Goal: Transaction & Acquisition: Download file/media

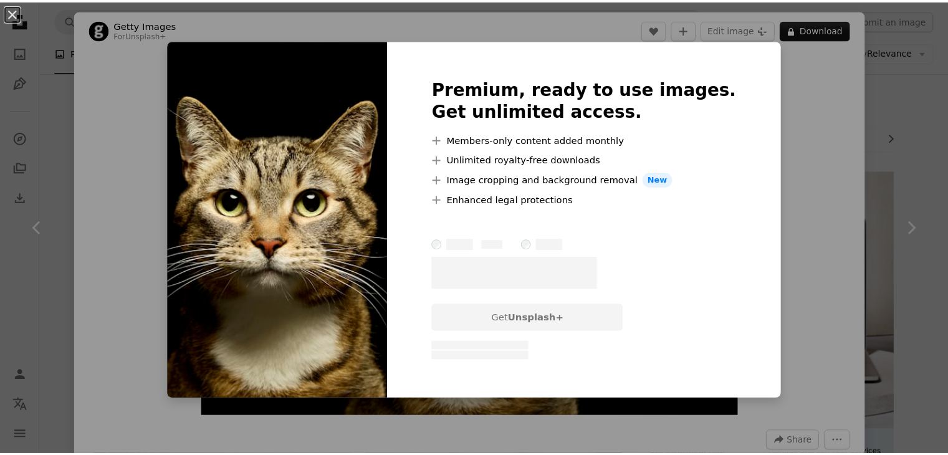
scroll to position [997, 0]
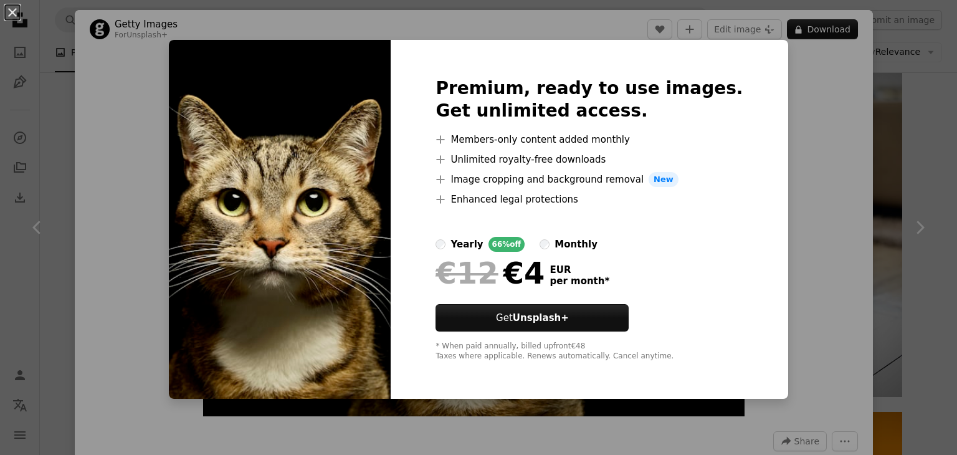
click at [806, 130] on div "An X shape Premium, ready to use images. Get unlimited access. A plus sign Memb…" at bounding box center [478, 227] width 957 height 455
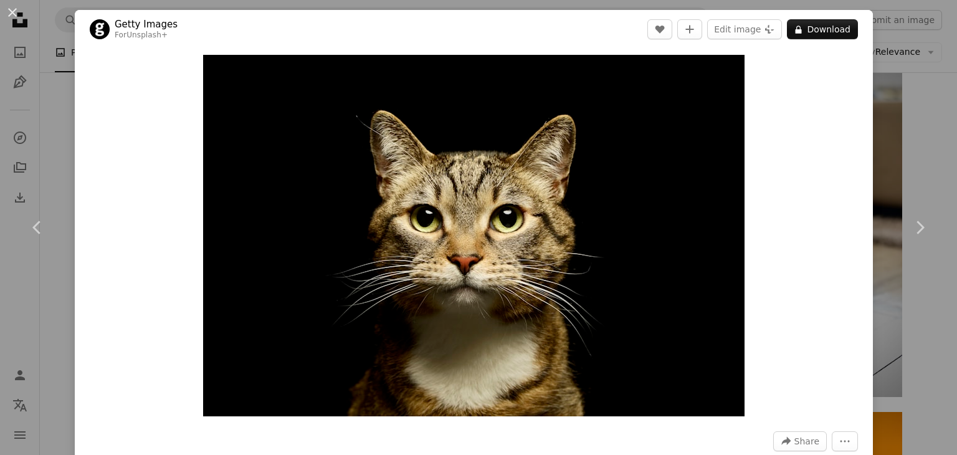
click at [893, 128] on div "An X shape Chevron left Chevron right Getty Images For Unsplash+ A heart A plus…" at bounding box center [478, 227] width 957 height 455
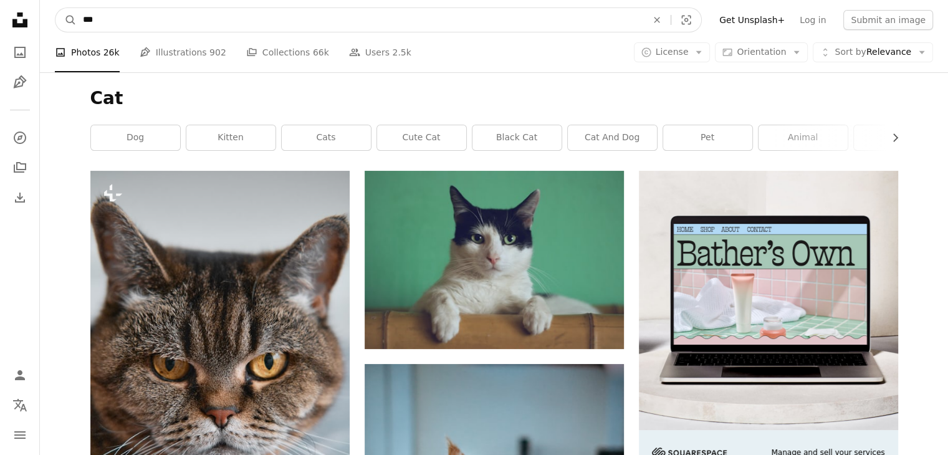
click at [257, 17] on input "***" at bounding box center [360, 20] width 566 height 24
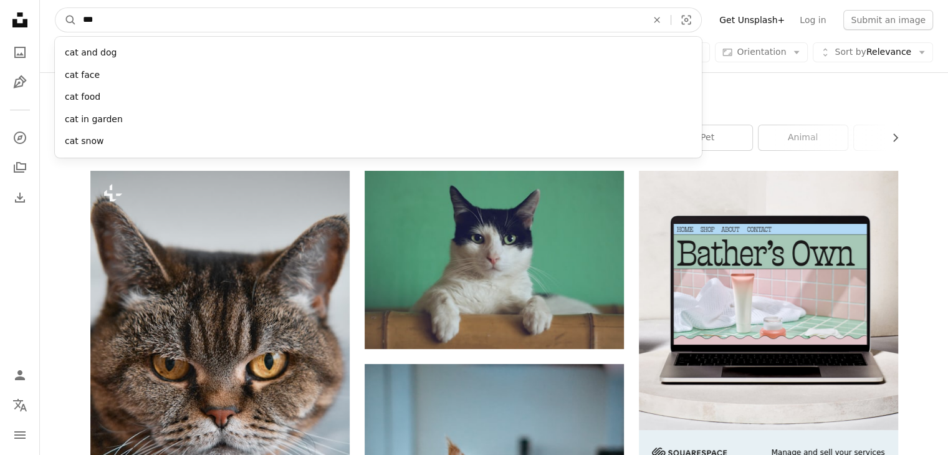
click at [257, 17] on input "***" at bounding box center [360, 20] width 566 height 24
type input "***"
click button "A magnifying glass" at bounding box center [65, 20] width 21 height 24
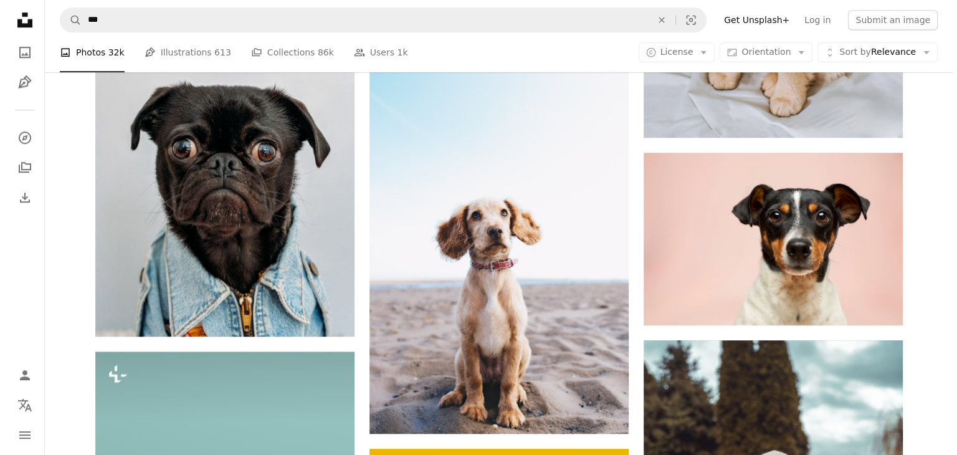
scroll to position [623, 0]
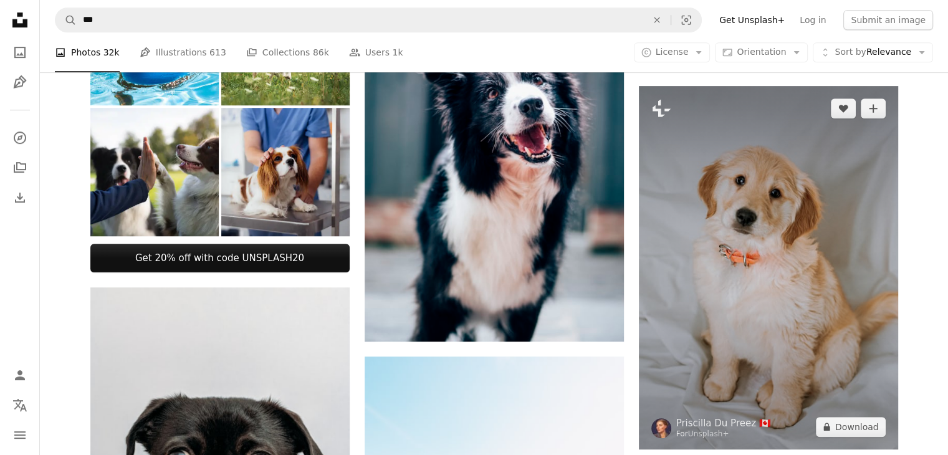
click at [694, 260] on img at bounding box center [768, 267] width 259 height 363
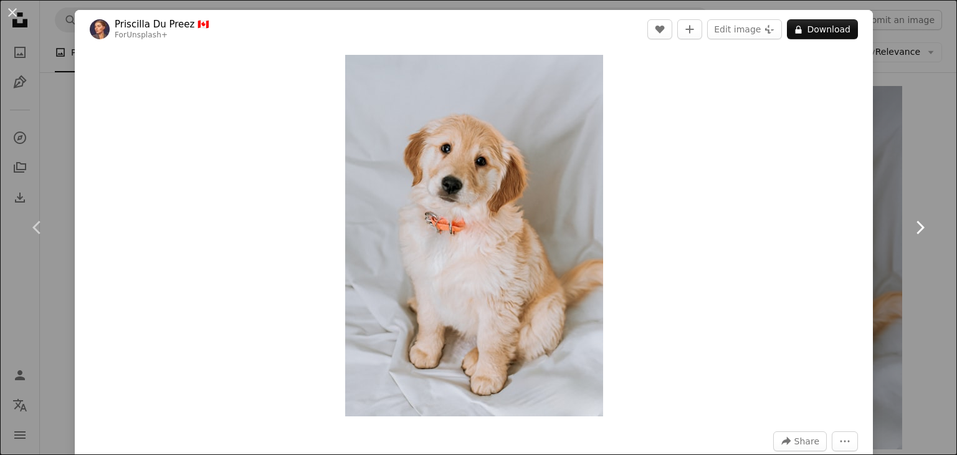
click at [915, 190] on link "Chevron right" at bounding box center [919, 228] width 75 height 120
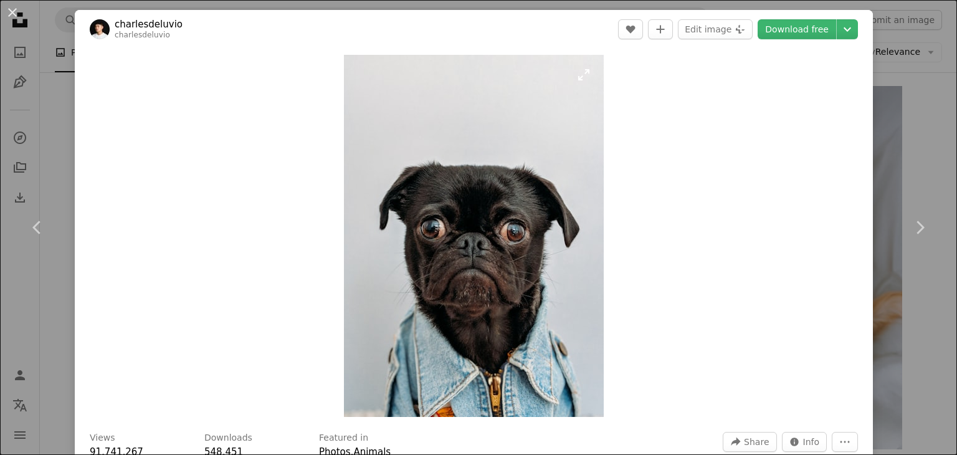
click at [479, 237] on img "Zoom in on this image" at bounding box center [474, 236] width 260 height 362
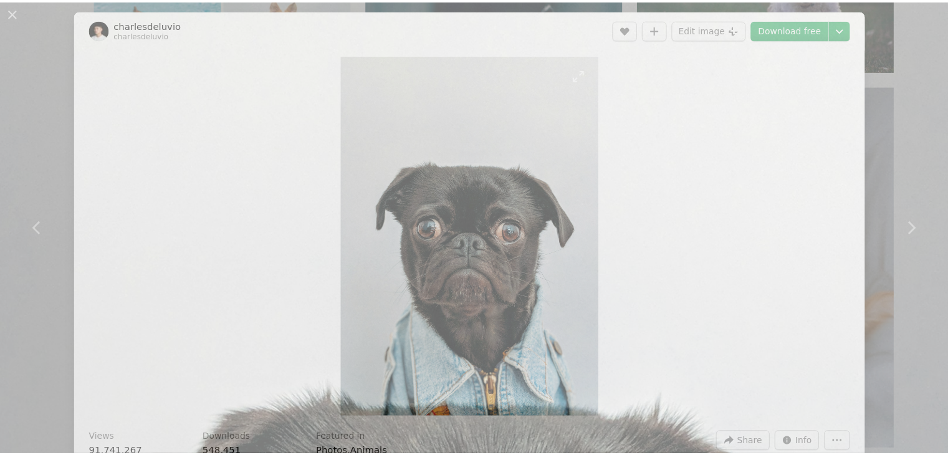
scroll to position [427, 0]
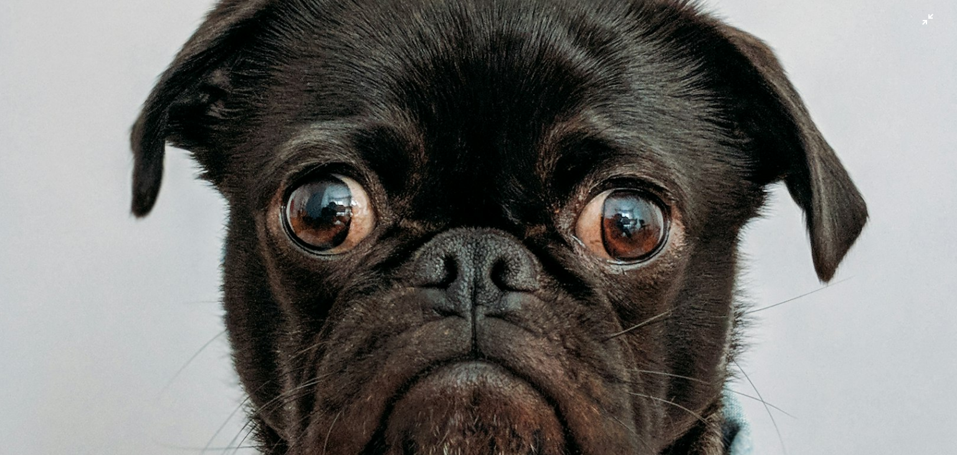
click at [476, 232] on img "Zoom out on this image" at bounding box center [478, 239] width 958 height 1335
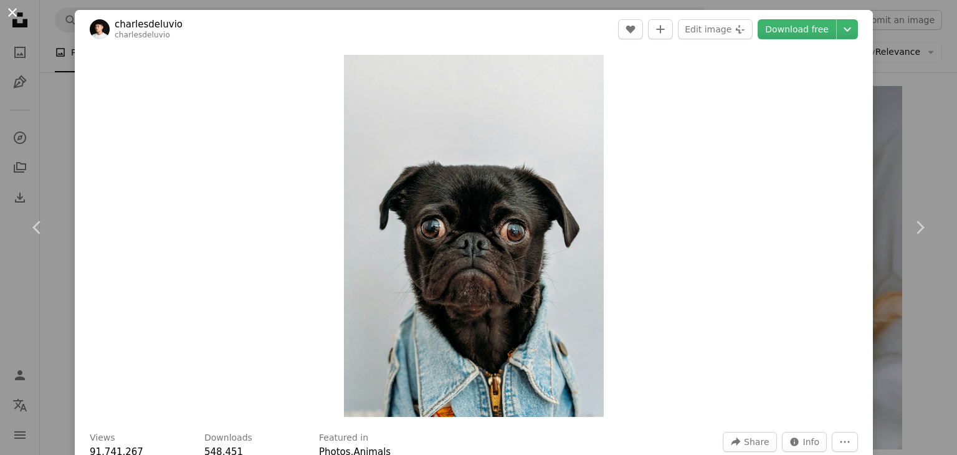
click at [14, 11] on button "An X shape" at bounding box center [12, 12] width 15 height 15
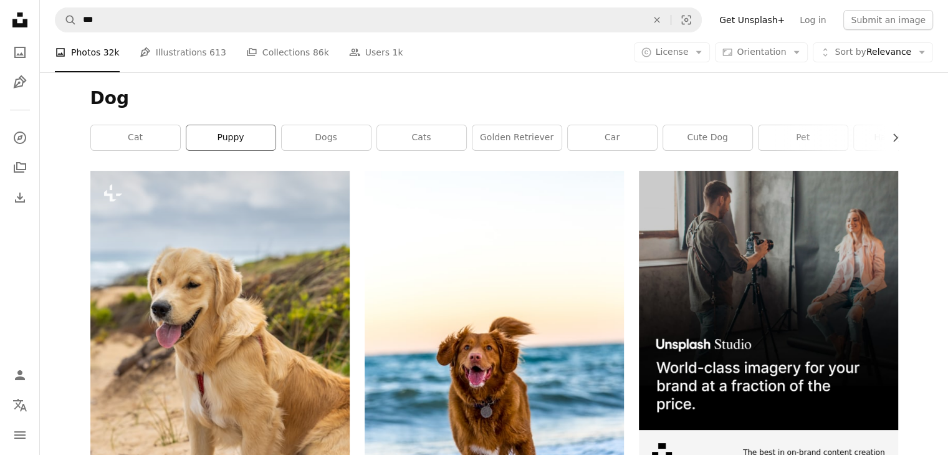
click at [223, 143] on link "puppy" at bounding box center [230, 137] width 89 height 25
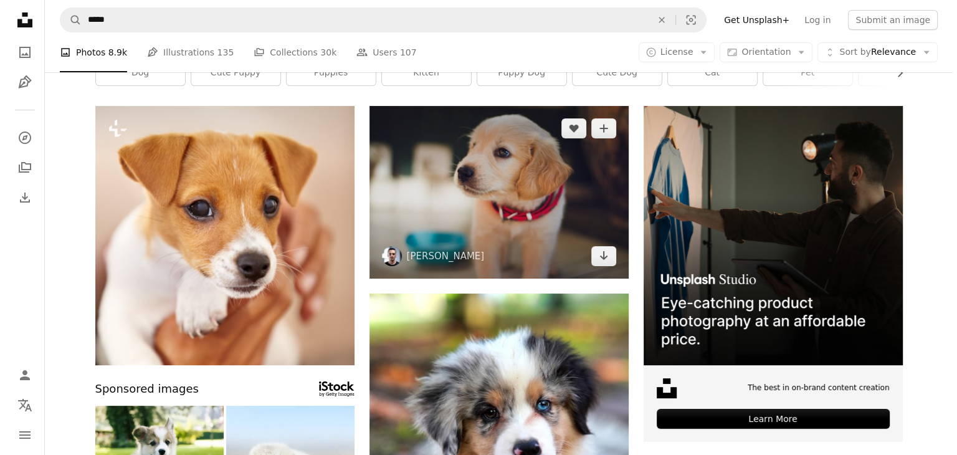
scroll to position [62, 0]
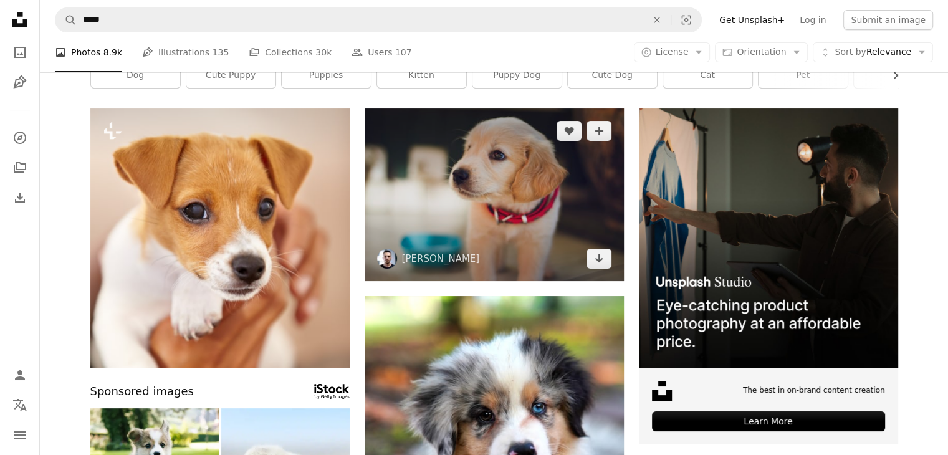
click at [485, 198] on img at bounding box center [494, 194] width 259 height 173
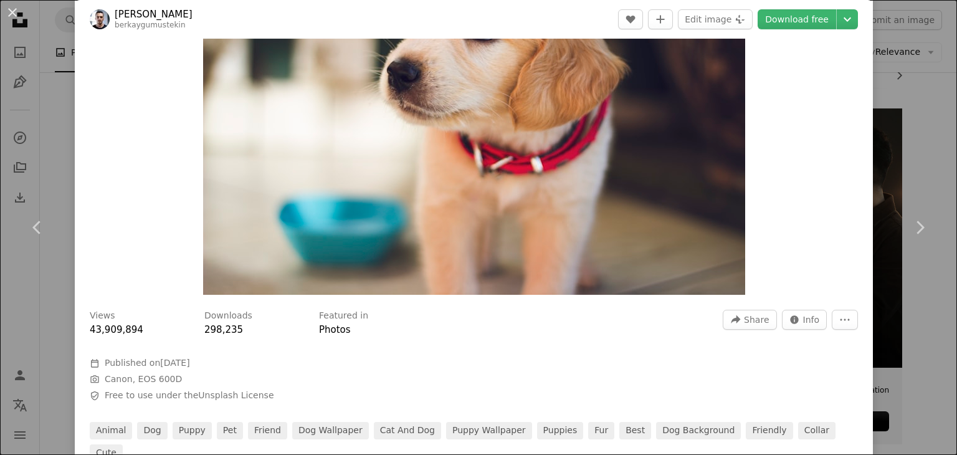
scroll to position [125, 0]
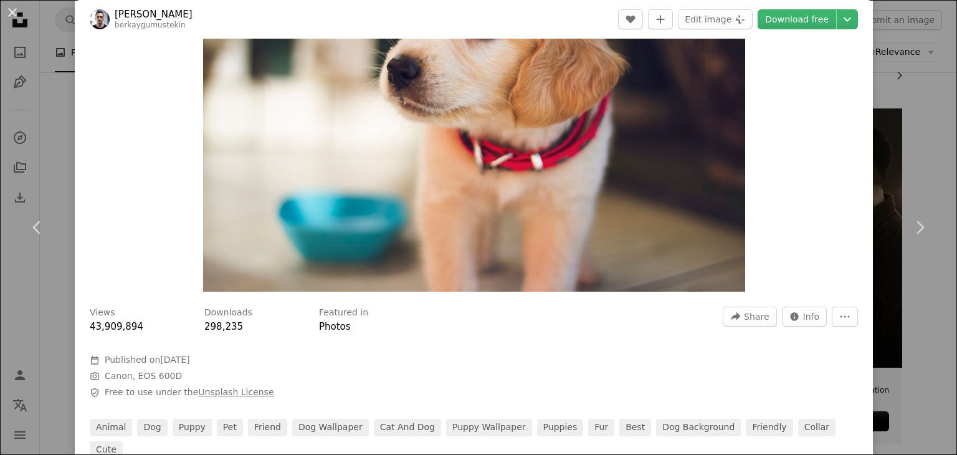
click at [203, 393] on link "Unsplash License" at bounding box center [235, 392] width 75 height 10
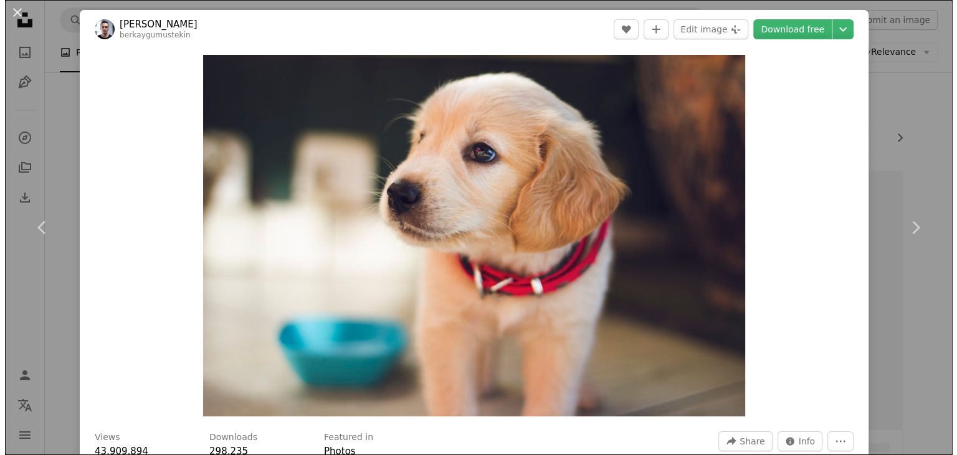
scroll to position [62, 0]
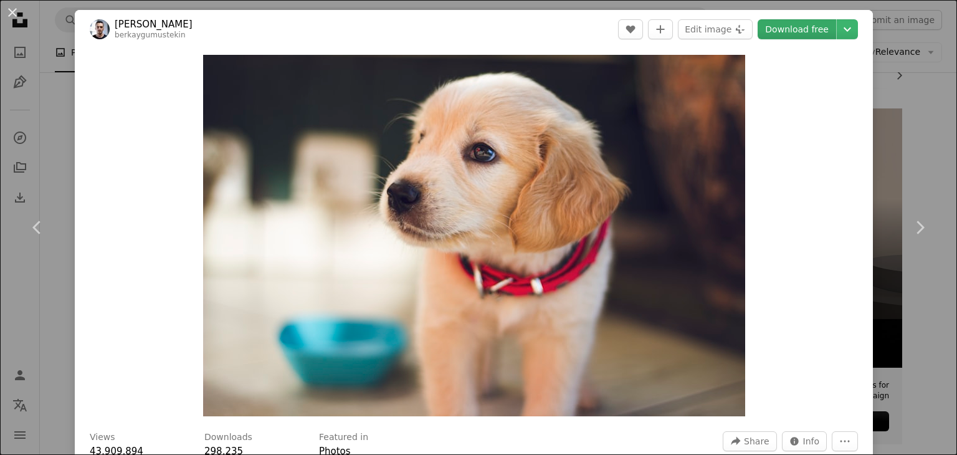
click at [802, 34] on link "Download free" at bounding box center [797, 29] width 79 height 20
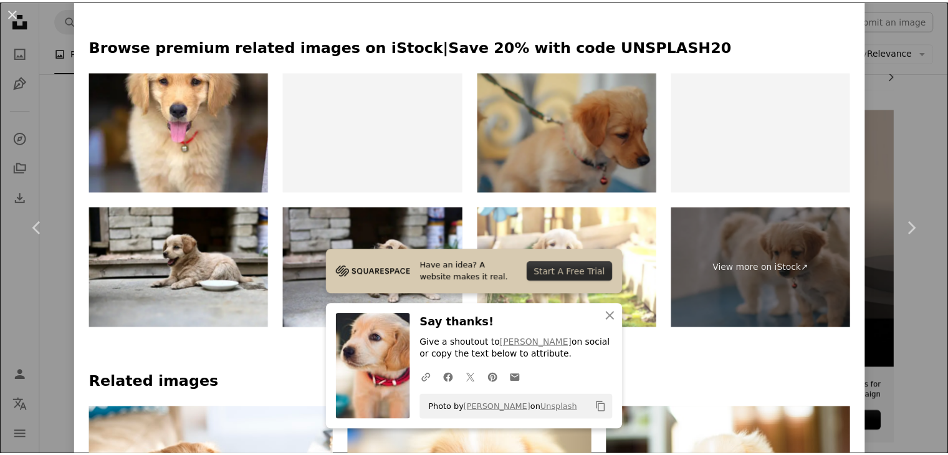
scroll to position [623, 0]
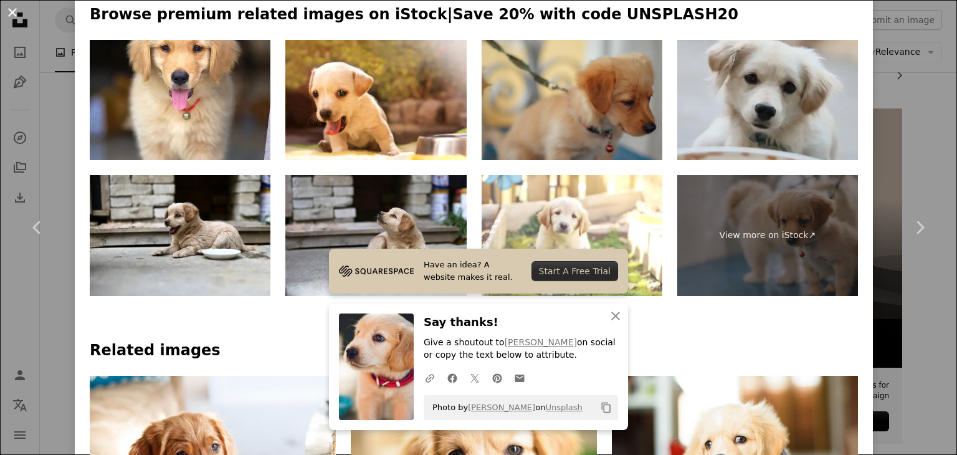
click at [16, 18] on button "An X shape" at bounding box center [12, 12] width 15 height 15
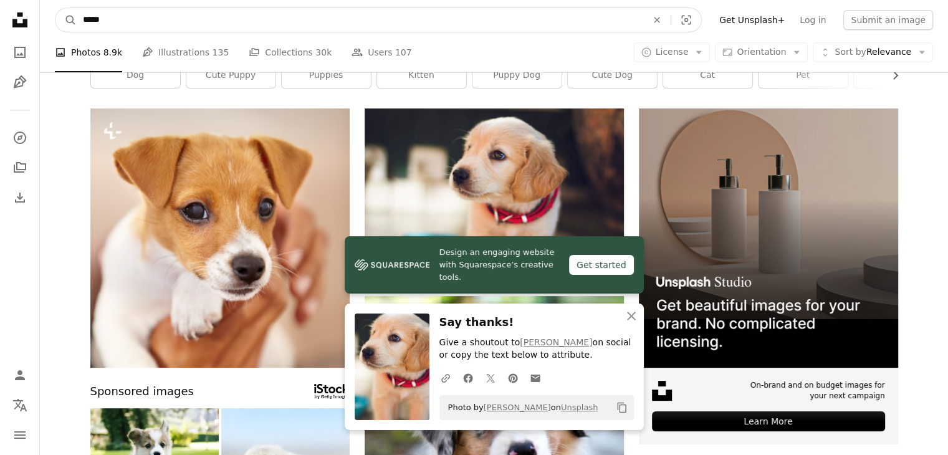
click at [117, 23] on input "*****" at bounding box center [360, 20] width 566 height 24
type input "*********"
click button "A magnifying glass" at bounding box center [65, 20] width 21 height 24
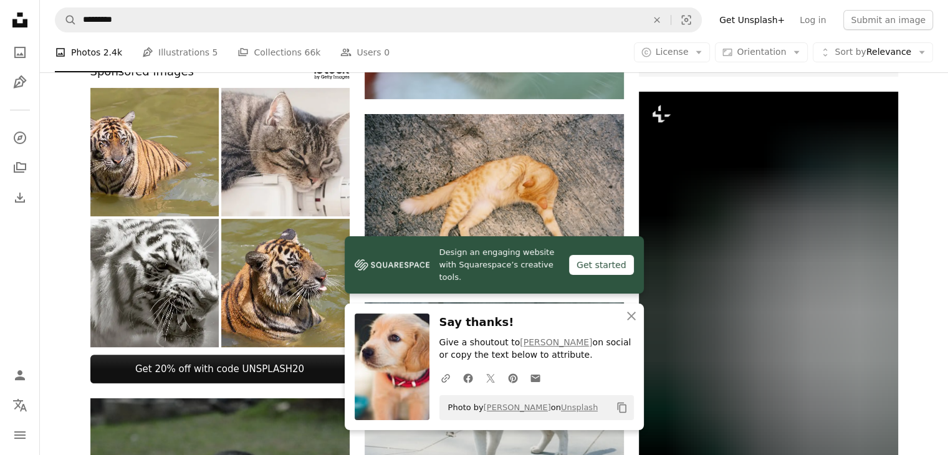
scroll to position [436, 0]
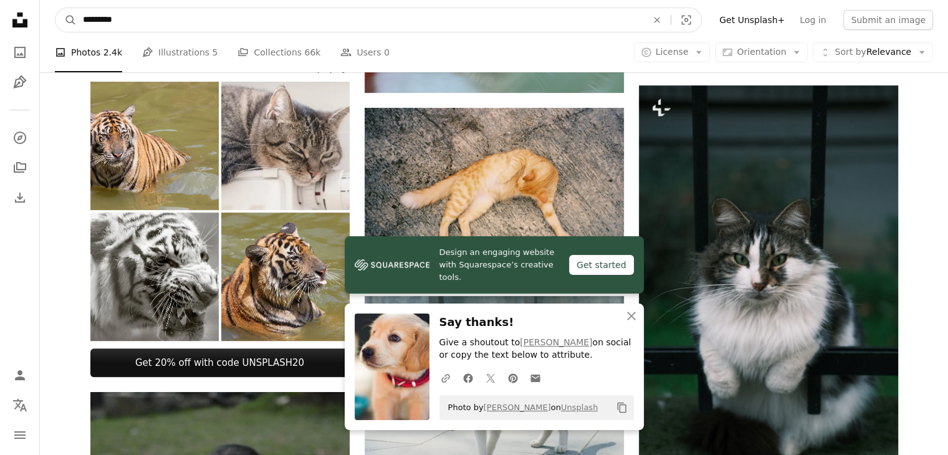
click at [176, 21] on input "*********" at bounding box center [360, 20] width 566 height 24
type input "*****"
click button "A magnifying glass" at bounding box center [65, 20] width 21 height 24
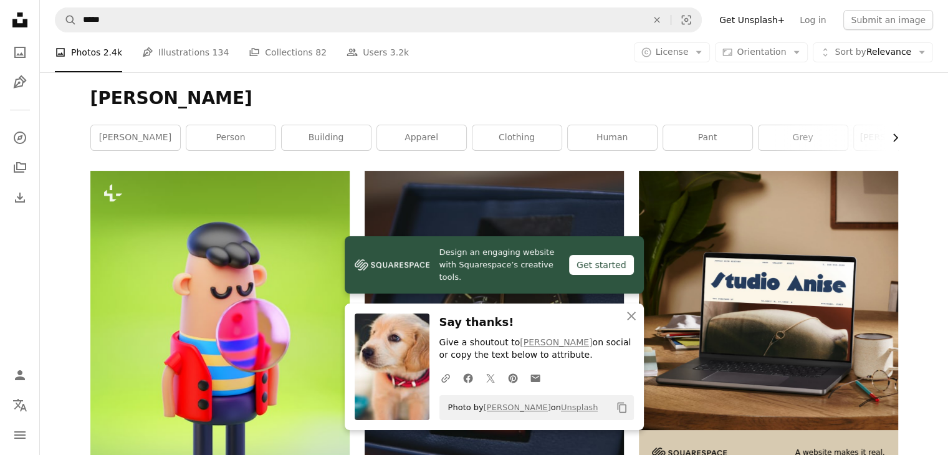
click at [897, 136] on icon "Chevron right" at bounding box center [895, 137] width 12 height 12
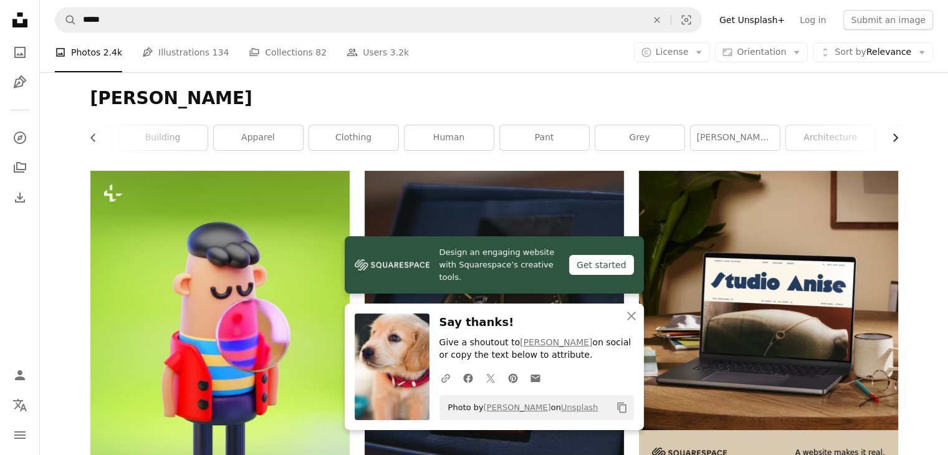
scroll to position [0, 187]
click at [897, 136] on icon "Chevron right" at bounding box center [895, 137] width 12 height 12
click at [897, 136] on link "window" at bounding box center [853, 137] width 89 height 25
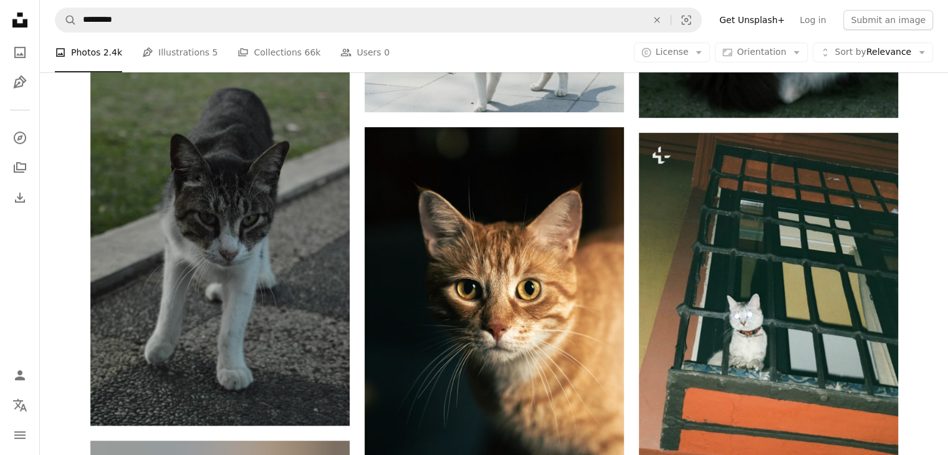
scroll to position [935, 0]
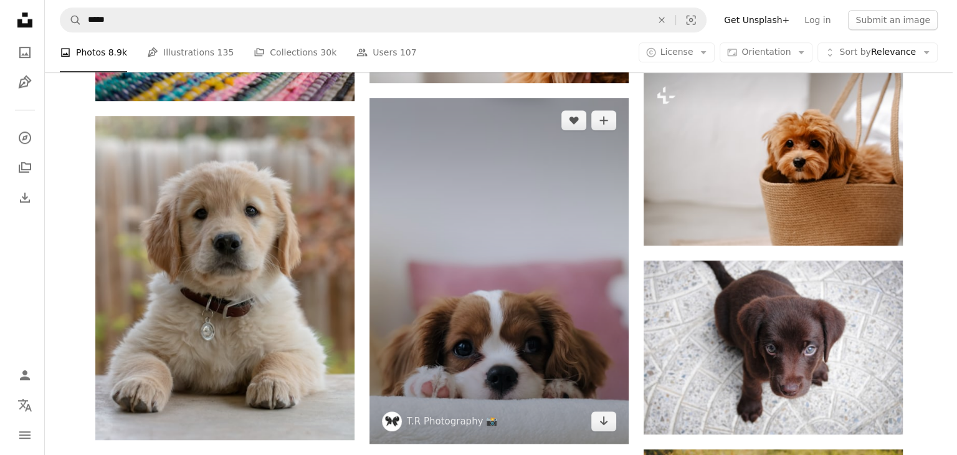
scroll to position [872, 0]
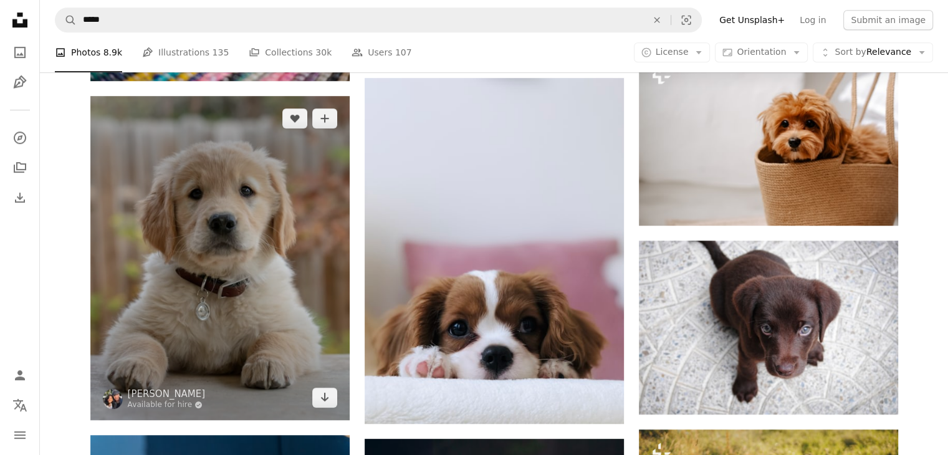
click at [234, 265] on img at bounding box center [219, 258] width 259 height 324
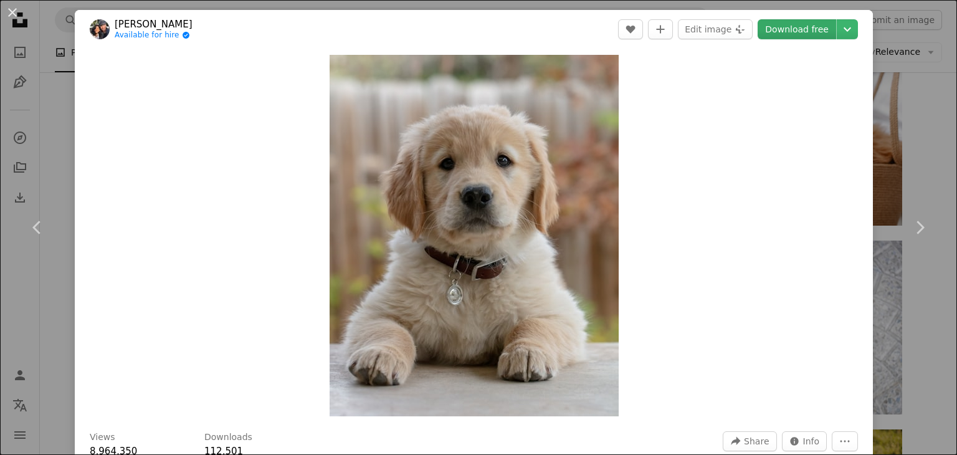
click at [780, 26] on link "Download free" at bounding box center [797, 29] width 79 height 20
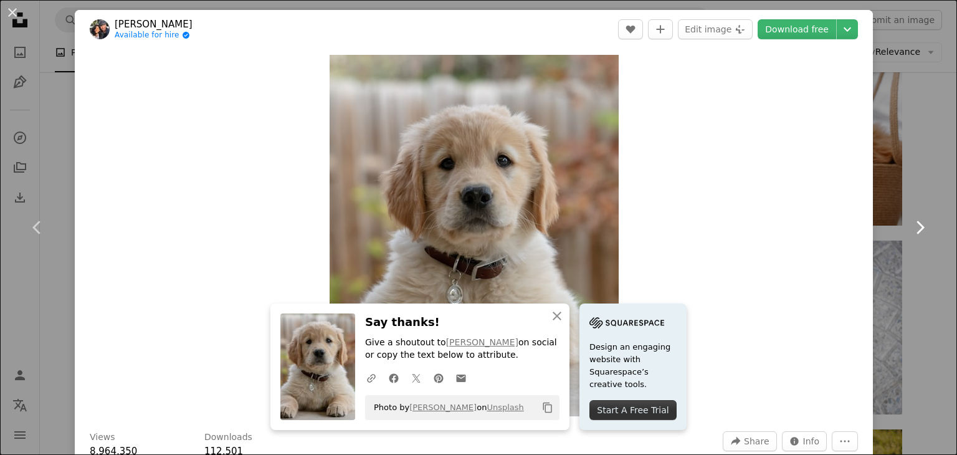
click at [910, 220] on icon "Chevron right" at bounding box center [920, 227] width 20 height 20
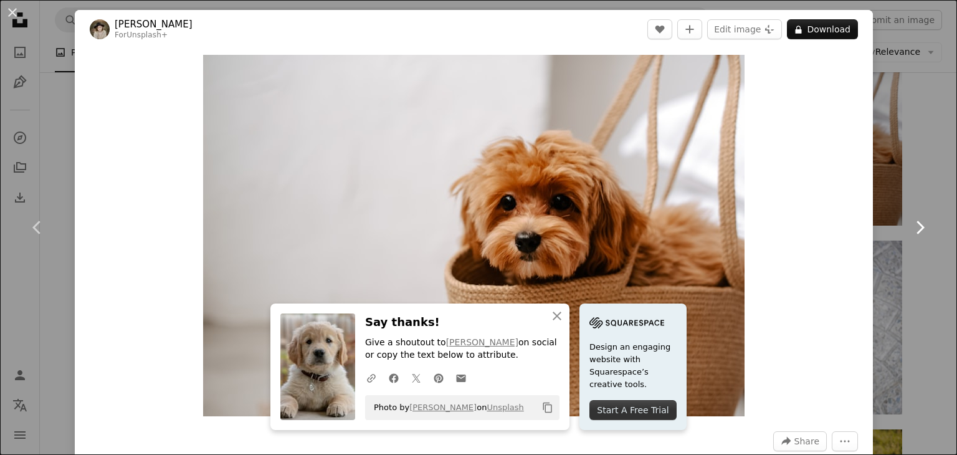
click at [911, 228] on icon "Chevron right" at bounding box center [920, 227] width 20 height 20
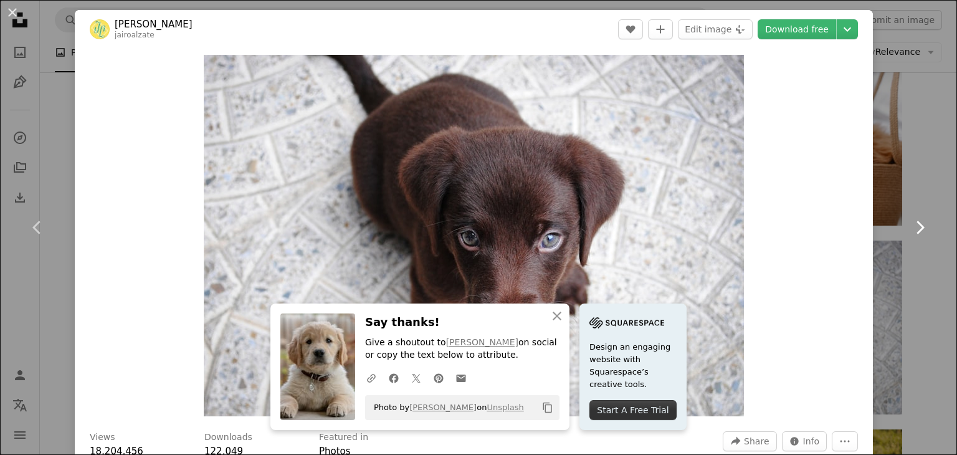
click at [911, 228] on icon "Chevron right" at bounding box center [920, 227] width 20 height 20
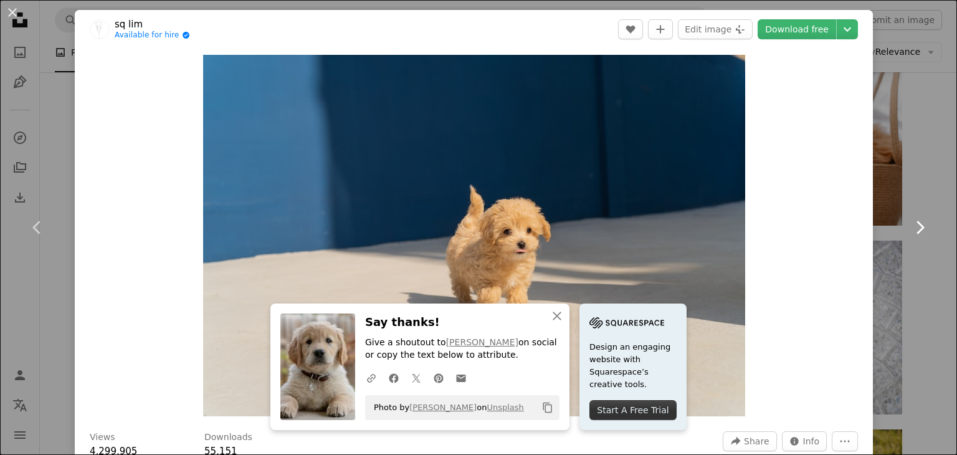
click at [911, 228] on icon "Chevron right" at bounding box center [920, 227] width 20 height 20
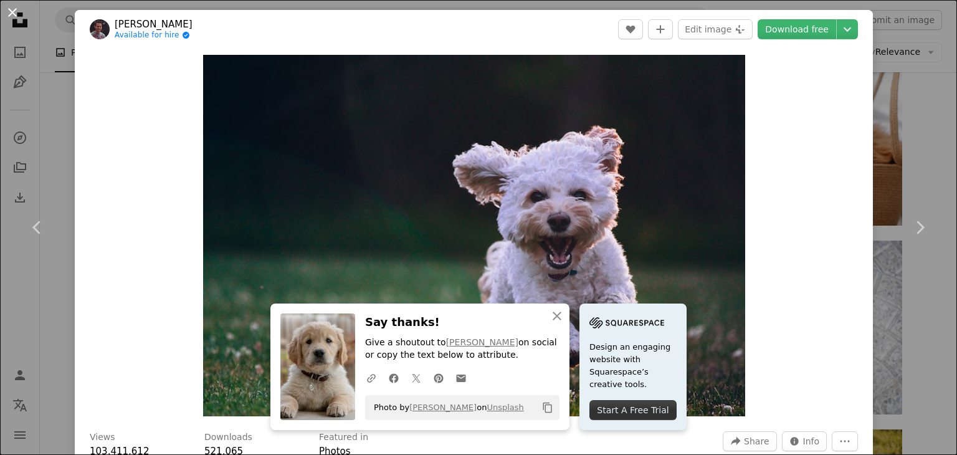
click at [15, 12] on button "An X shape" at bounding box center [12, 12] width 15 height 15
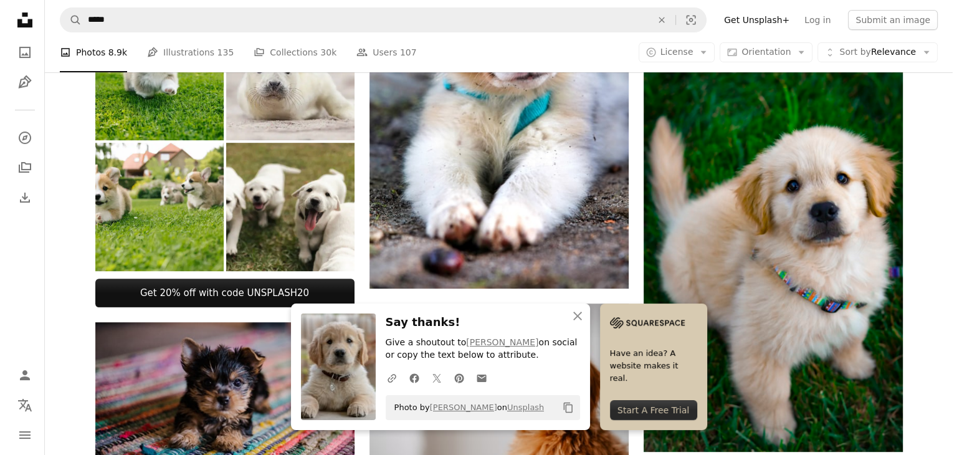
scroll to position [436, 0]
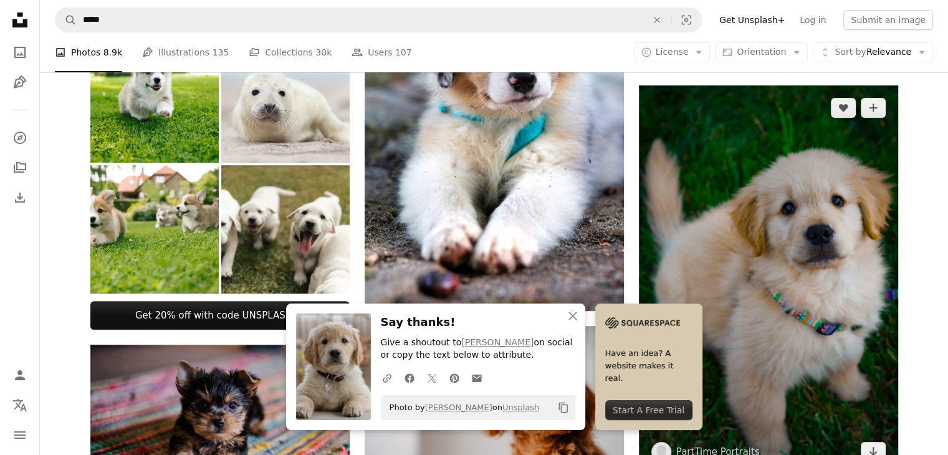
click at [758, 229] on img at bounding box center [768, 279] width 259 height 389
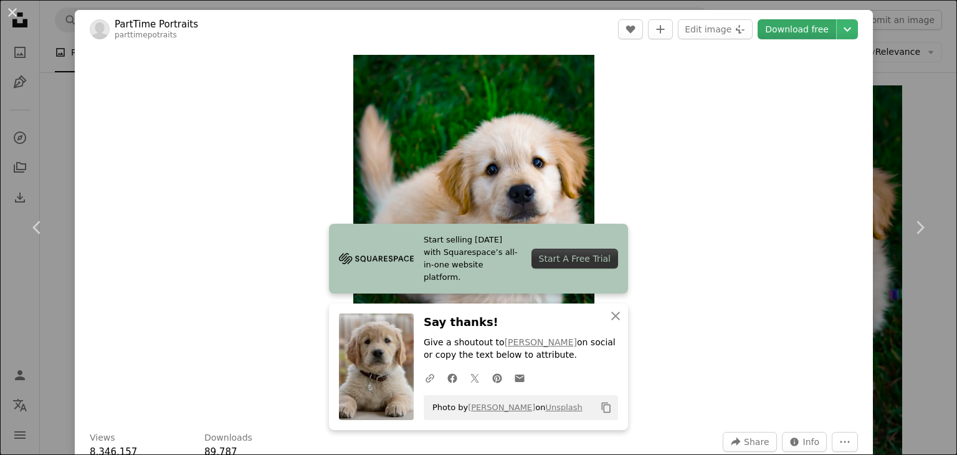
click at [786, 33] on link "Download free" at bounding box center [797, 29] width 79 height 20
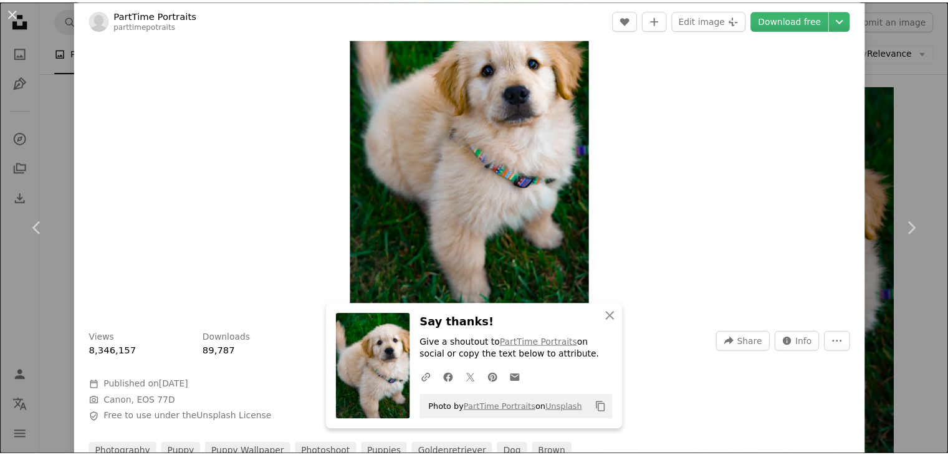
scroll to position [187, 0]
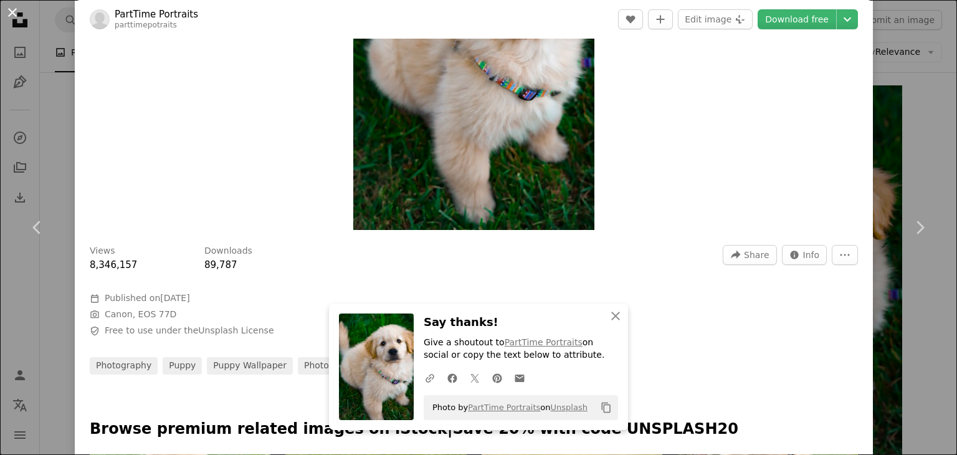
click at [19, 15] on button "An X shape" at bounding box center [12, 12] width 15 height 15
